Goal: Download file/media

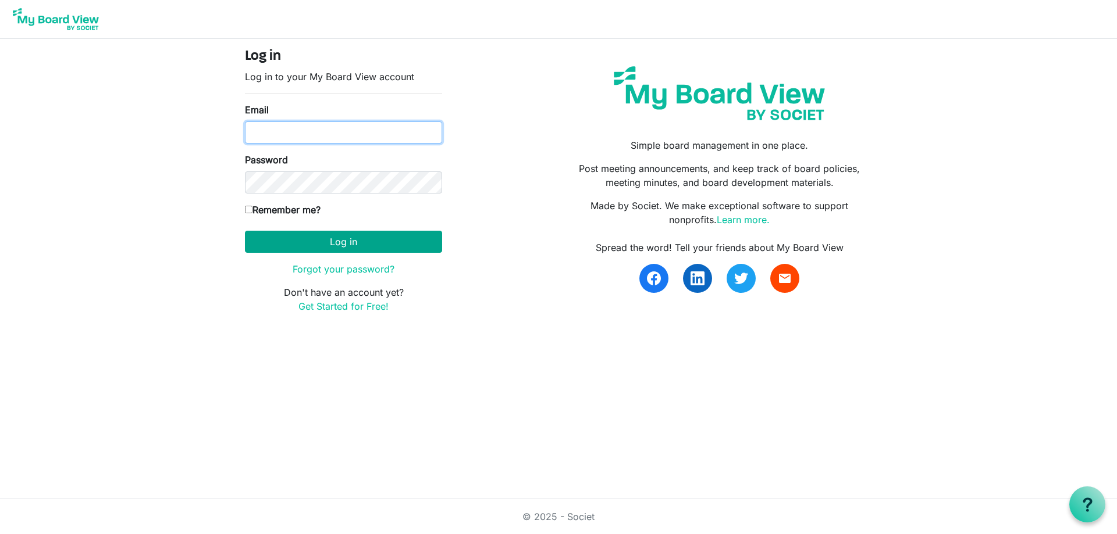
type input "[EMAIL_ADDRESS][DOMAIN_NAME]"
click at [326, 239] on button "Log in" at bounding box center [343, 242] width 197 height 22
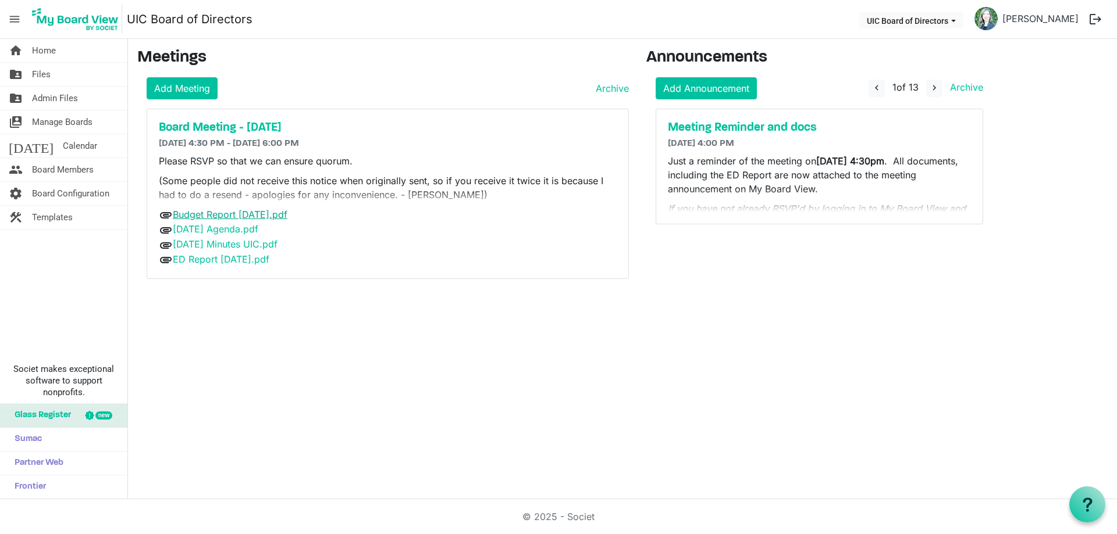
click at [253, 215] on link "Budget Report August 2025.pdf" at bounding box center [230, 215] width 115 height 12
